Goal: Understand process/instructions

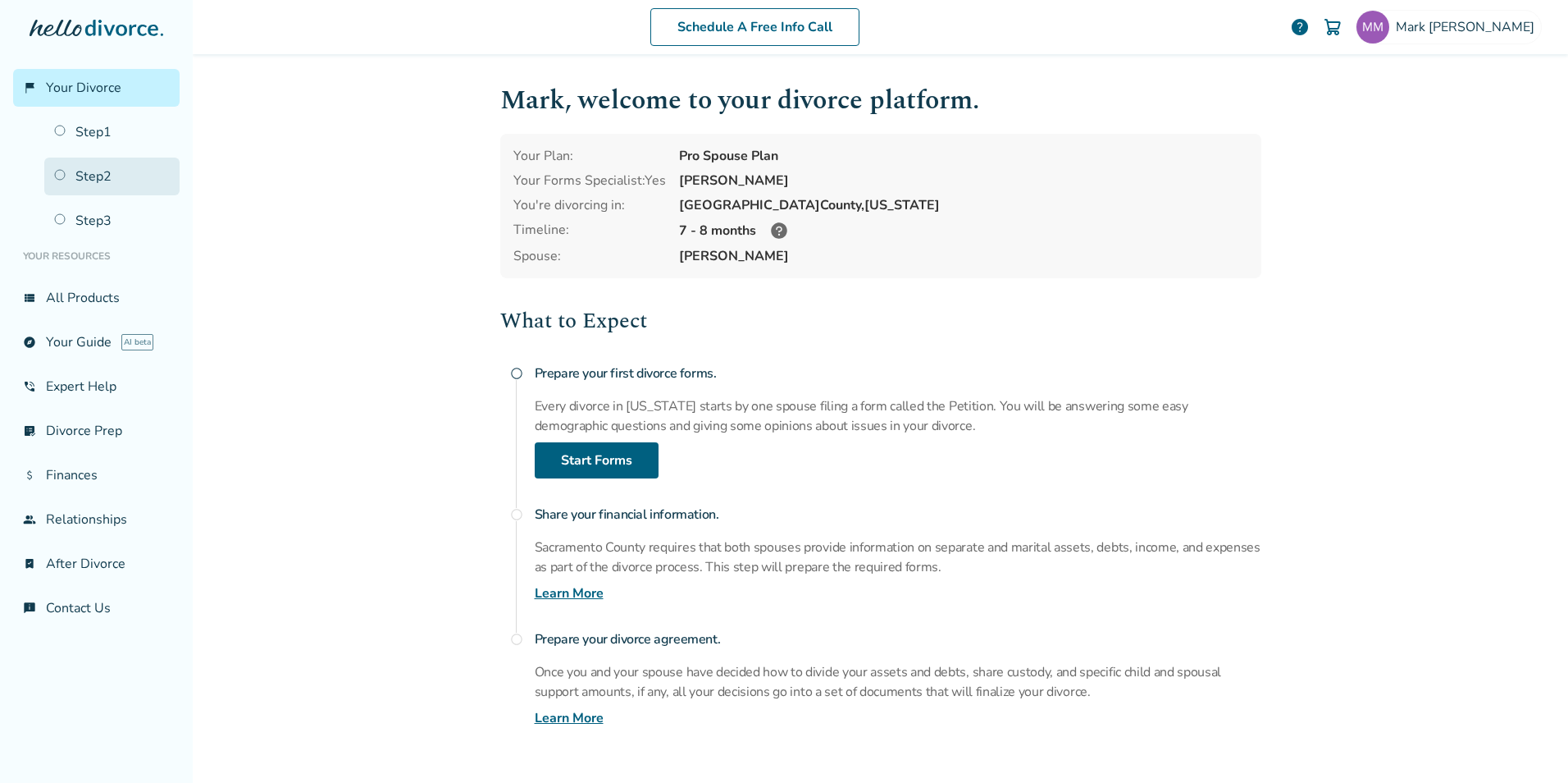
click at [89, 183] on link "Step 2" at bounding box center [111, 175] width 135 height 37
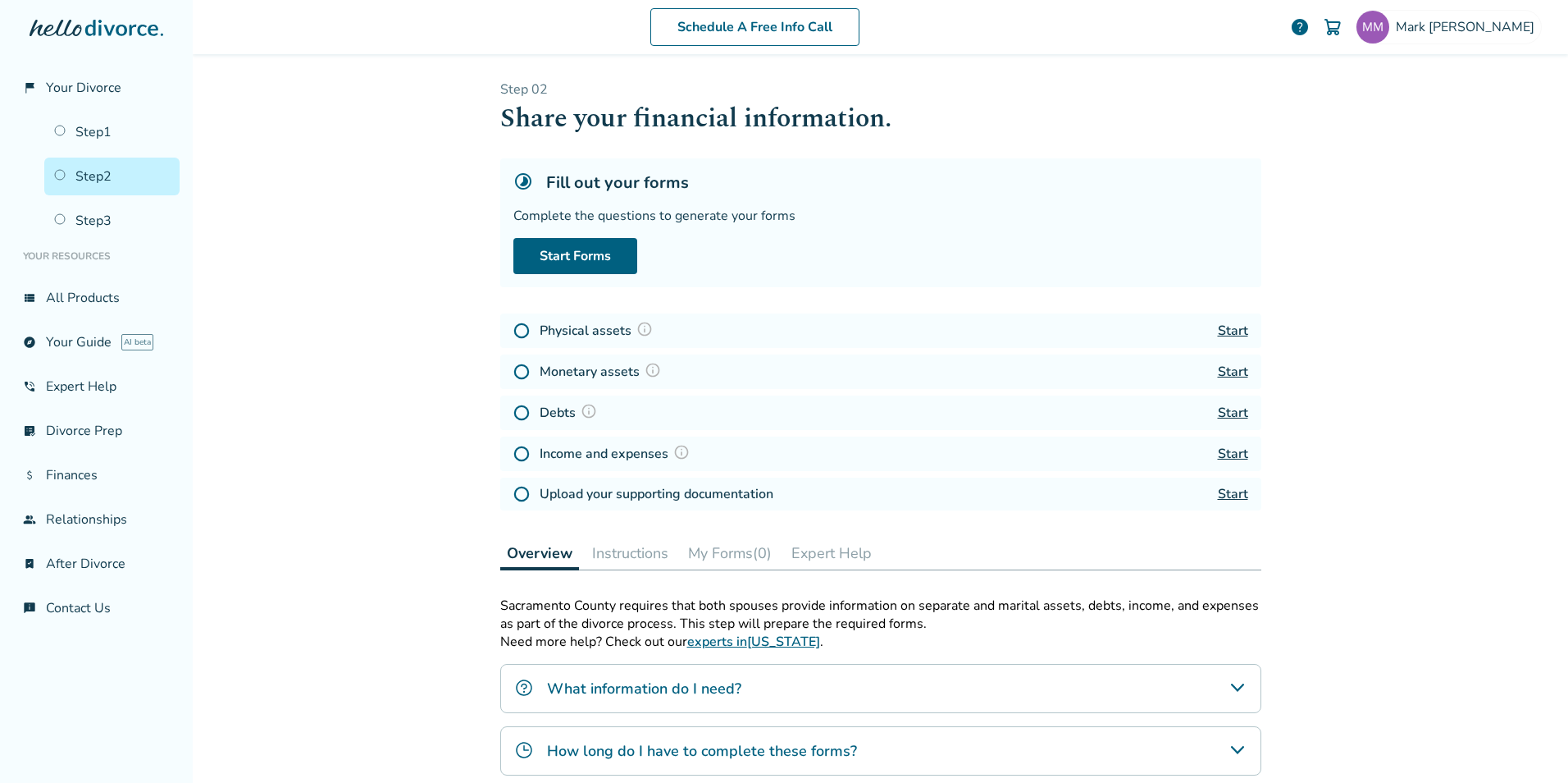
click at [1217, 328] on link "Start" at bounding box center [1232, 331] width 30 height 18
